Goal: Task Accomplishment & Management: Use online tool/utility

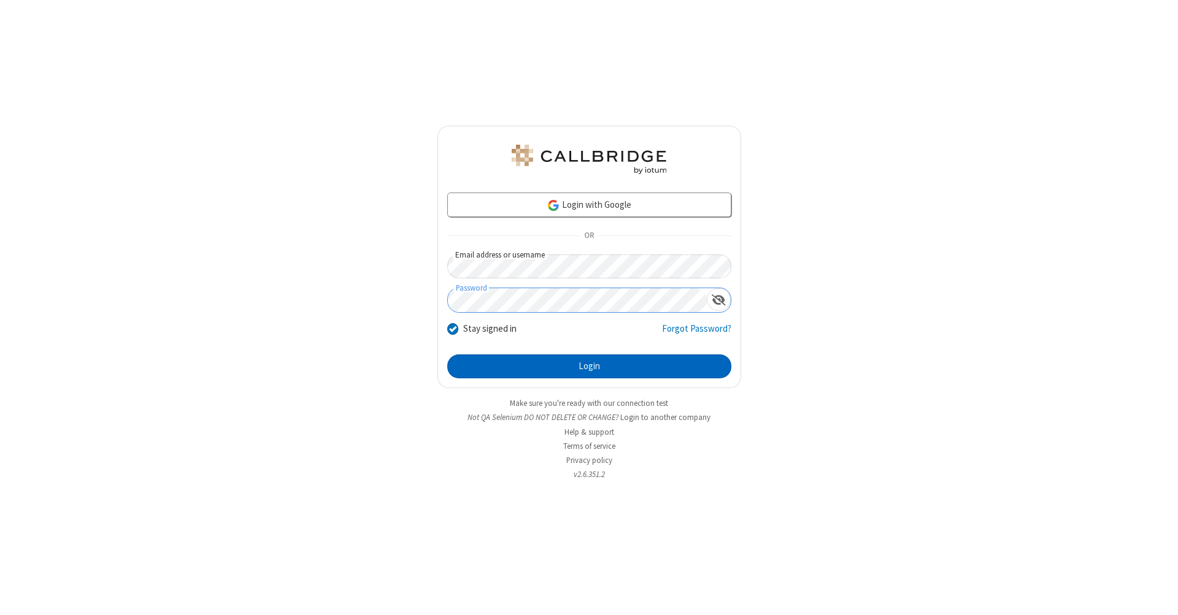
click at [589, 367] on button "Login" at bounding box center [589, 367] width 284 height 25
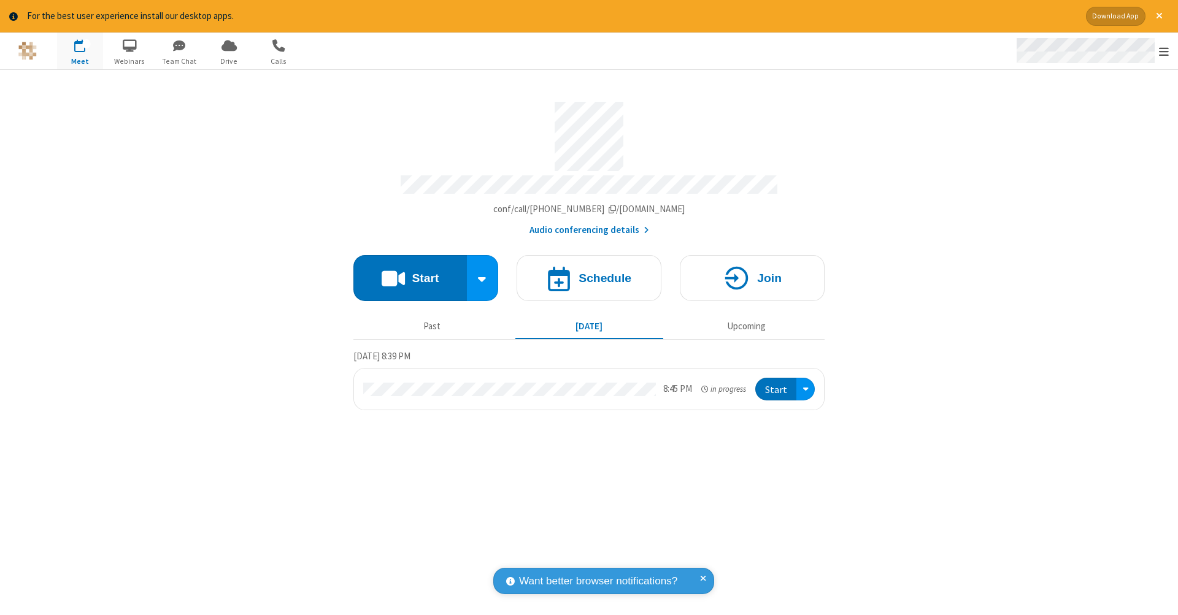
click at [1164, 52] on span "Open menu" at bounding box center [1164, 51] width 10 height 12
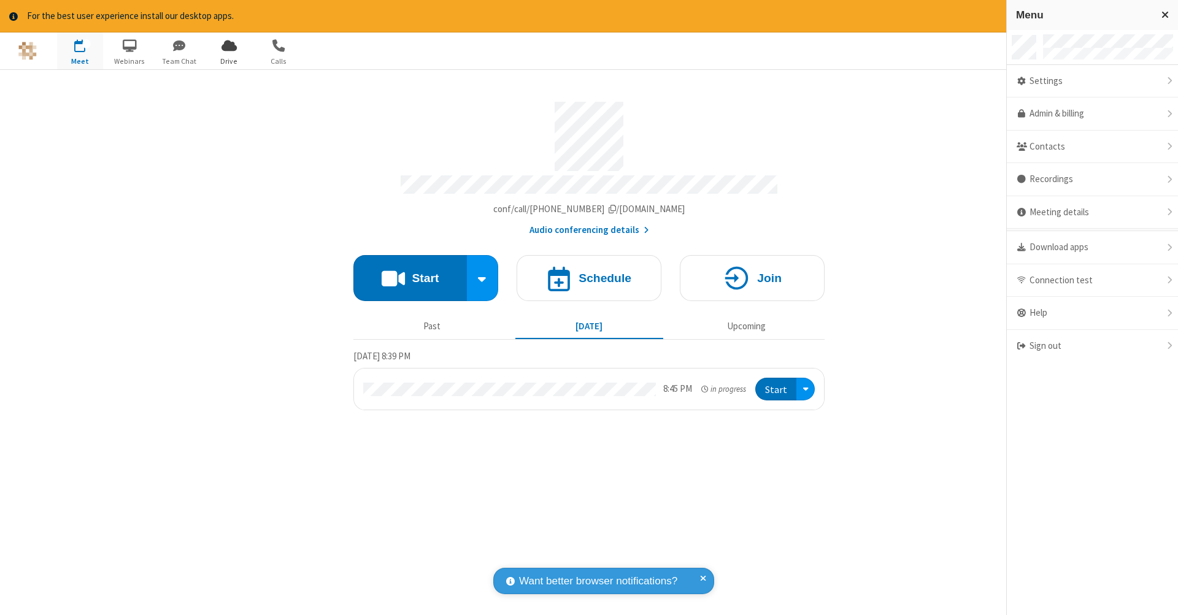
click at [229, 61] on span "Drive" at bounding box center [229, 61] width 46 height 11
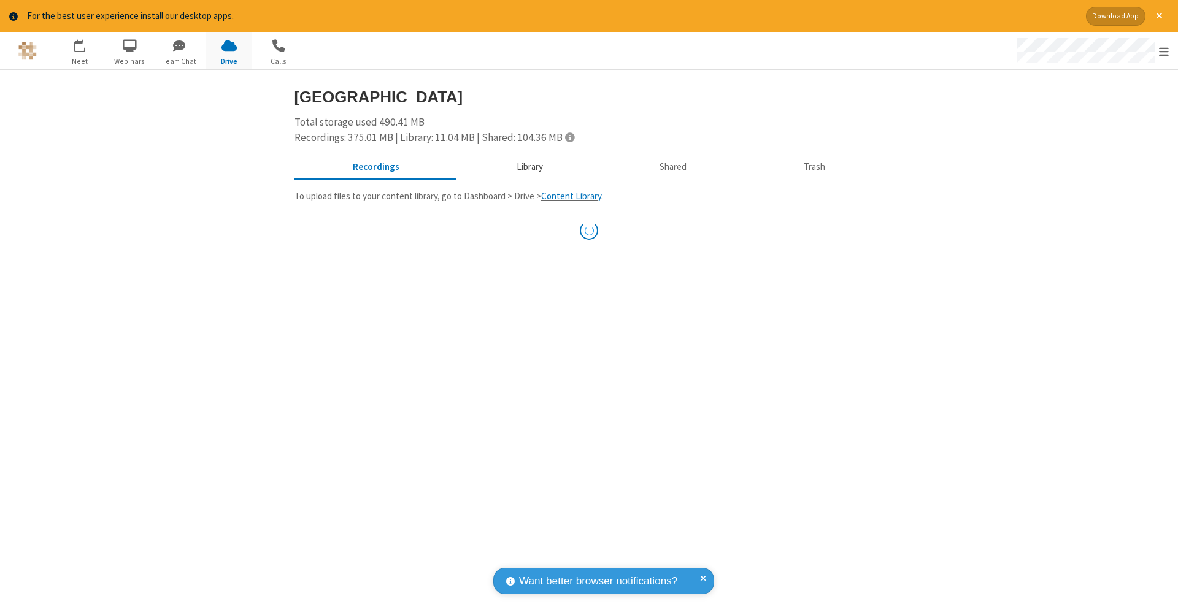
click at [523, 166] on button "Library" at bounding box center [530, 166] width 144 height 23
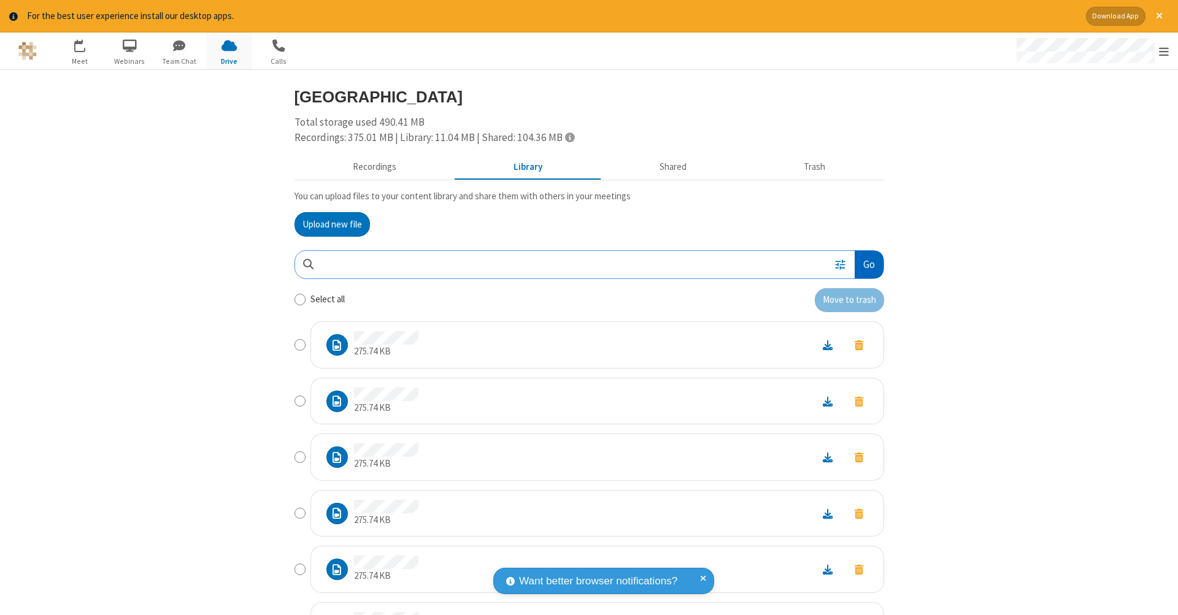
click at [864, 262] on button "Go" at bounding box center [869, 265] width 28 height 28
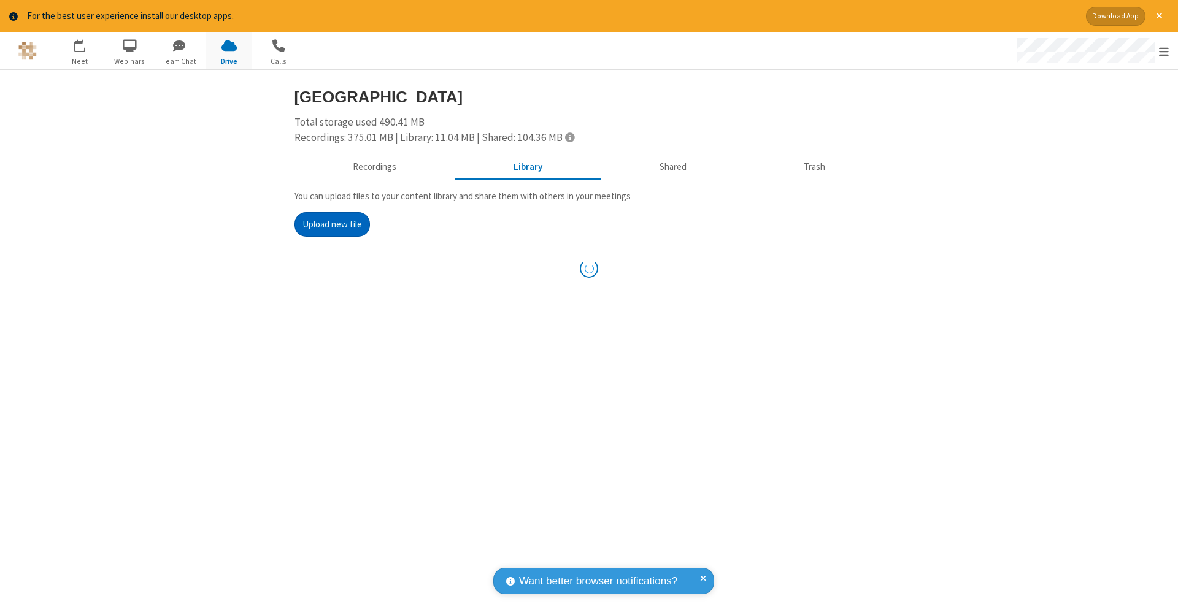
click at [327, 223] on button "Upload new file" at bounding box center [331, 224] width 75 height 25
